Goal: Check status: Check status

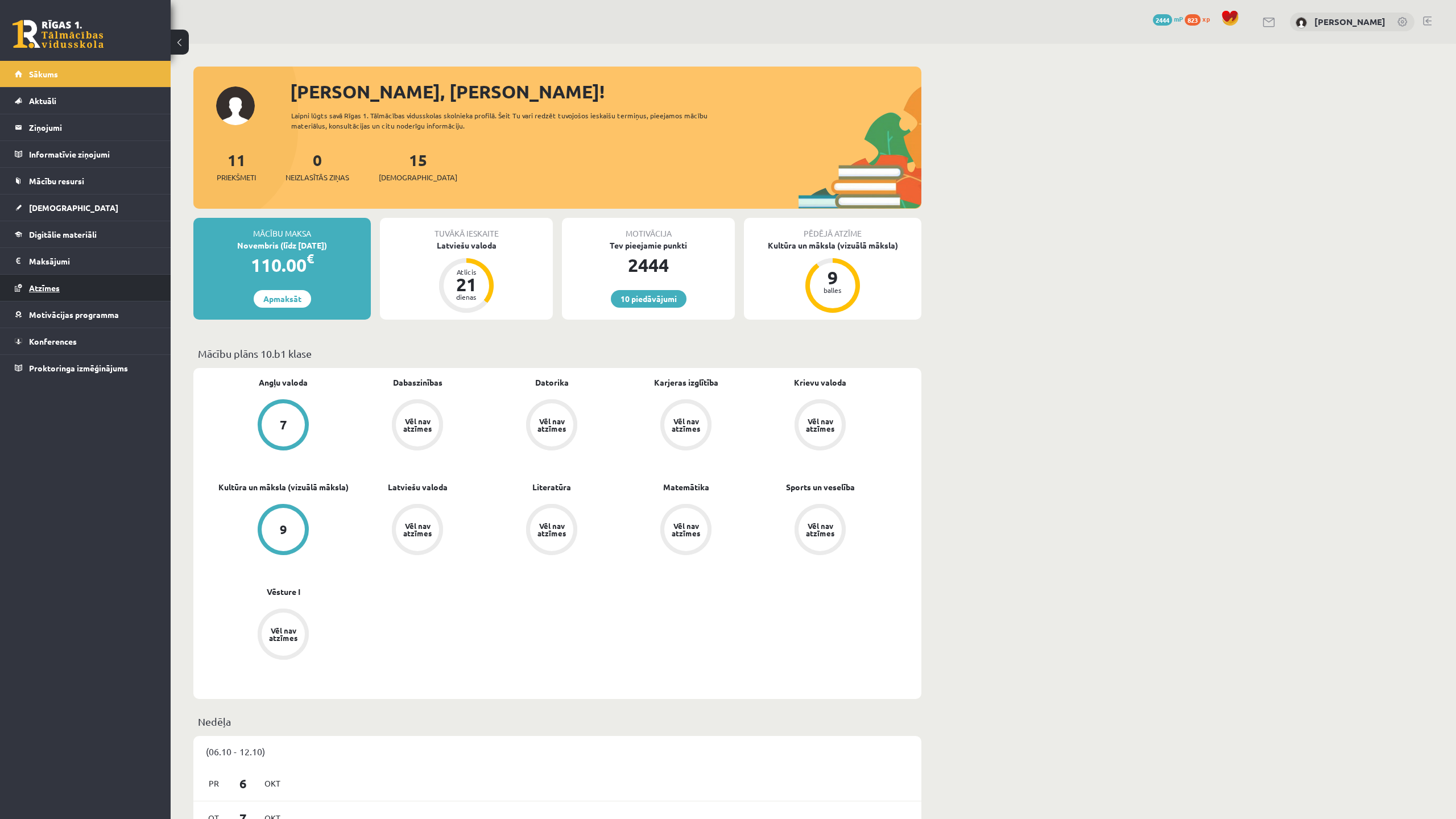
click at [66, 285] on link "Atzīmes" at bounding box center [85, 288] width 141 height 26
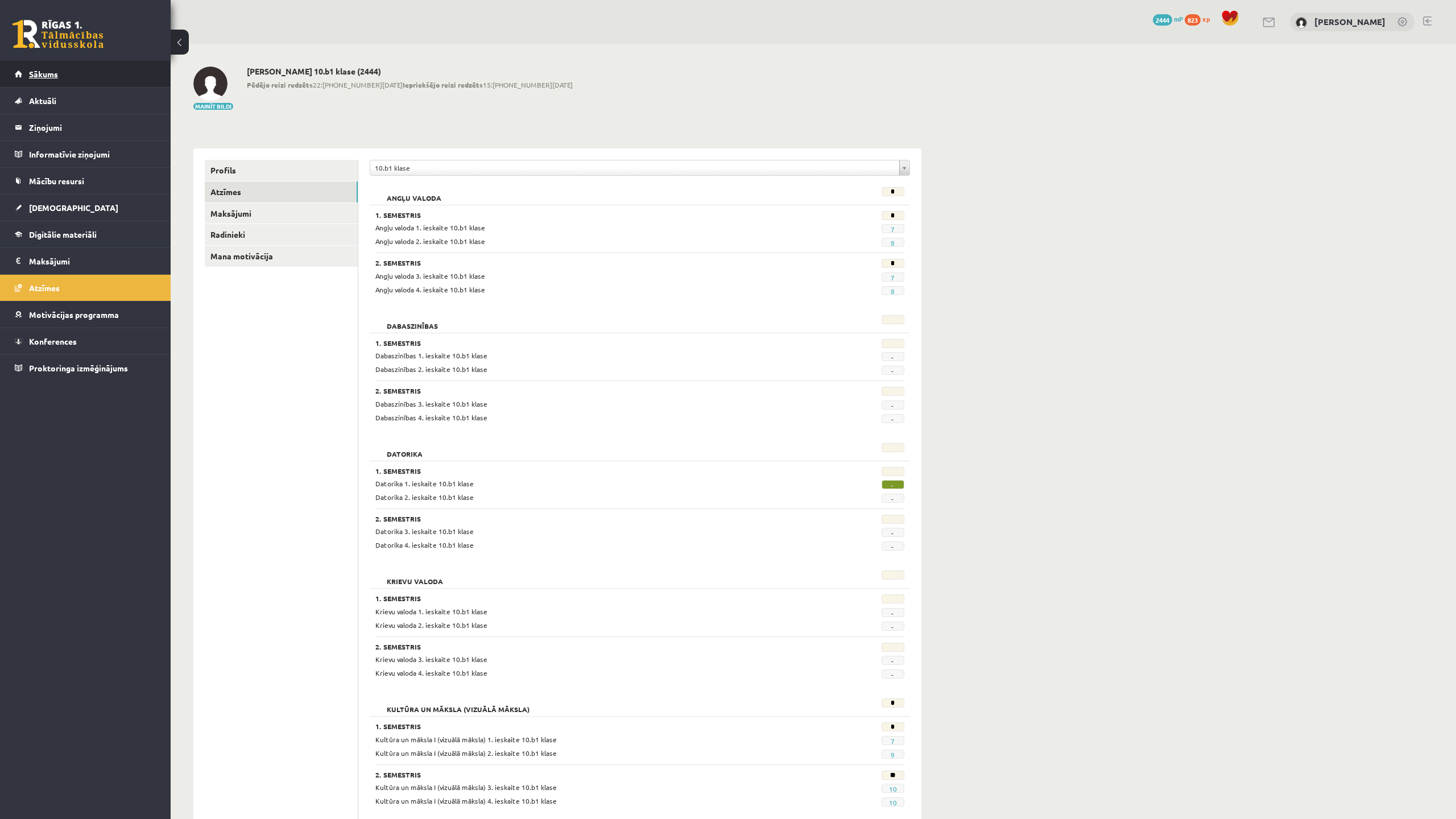
click at [76, 69] on link "Sākums" at bounding box center [85, 73] width 141 height 26
